Goal: Transaction & Acquisition: Obtain resource

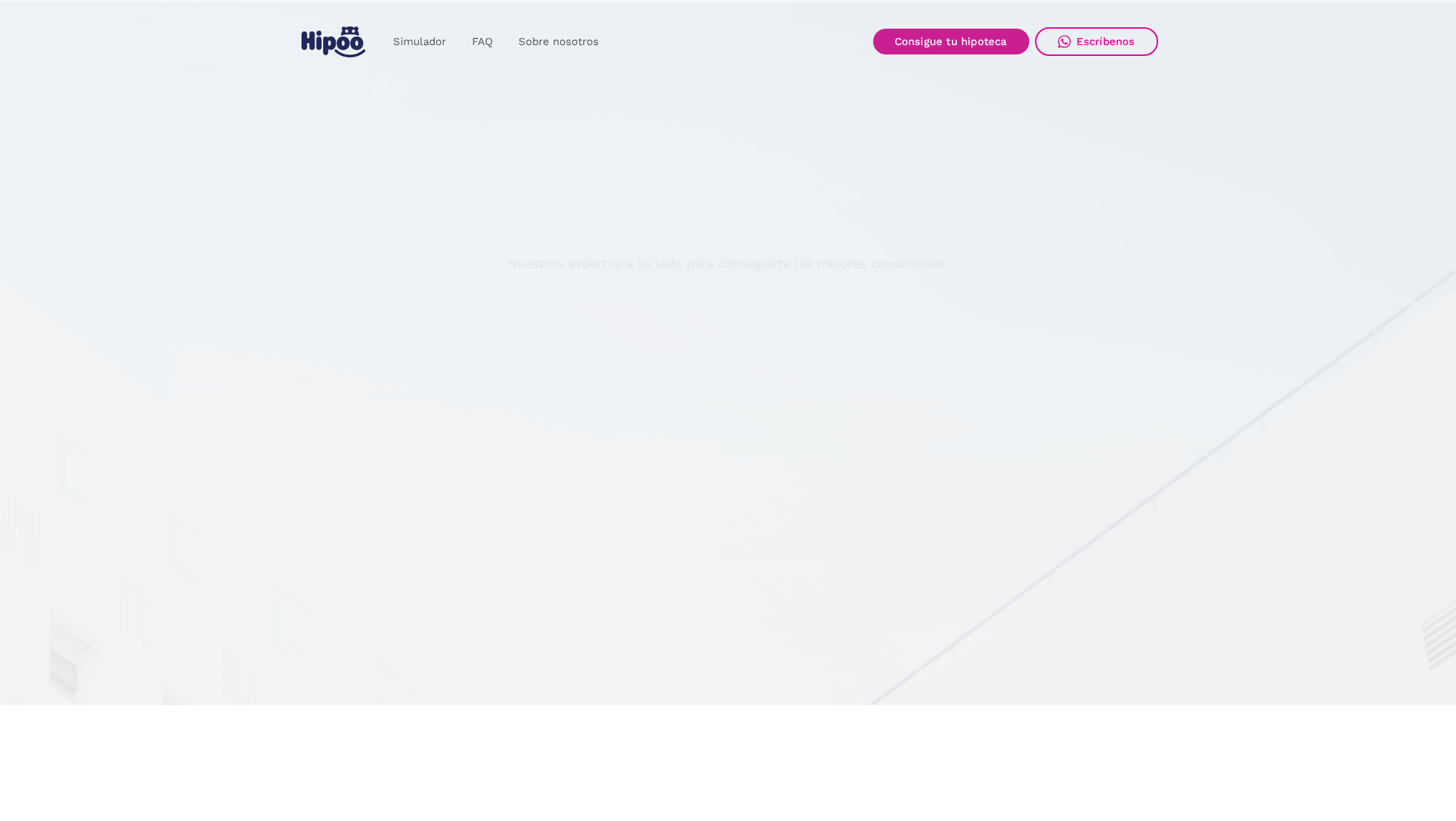
click at [956, 45] on link "Consigue tu hipoteca" at bounding box center [951, 41] width 156 height 26
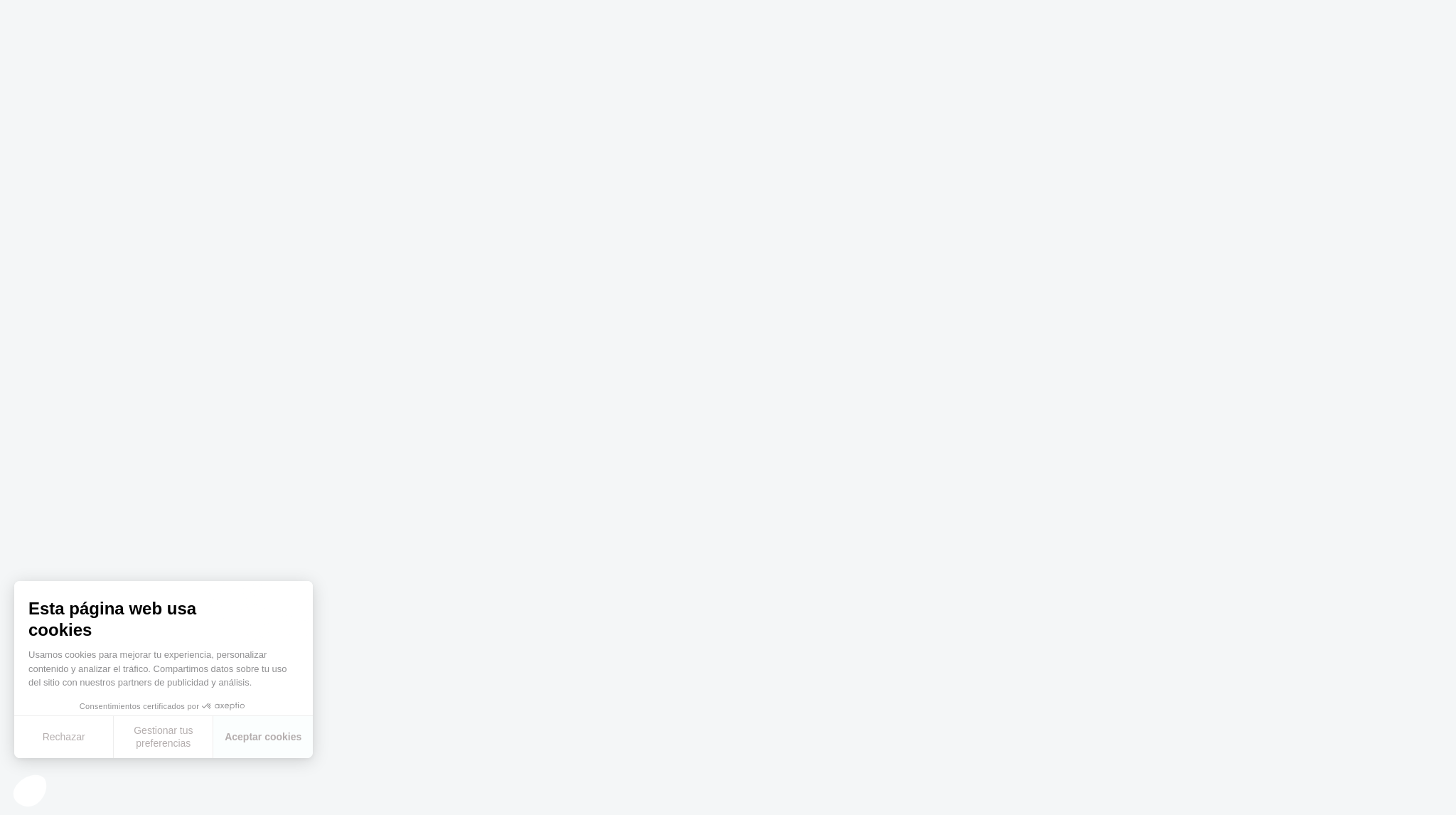
click at [485, 589] on body at bounding box center [728, 407] width 1456 height 815
click at [261, 733] on button "Aceptar cookies" at bounding box center [263, 737] width 100 height 42
